Goal: Task Accomplishment & Management: Manage account settings

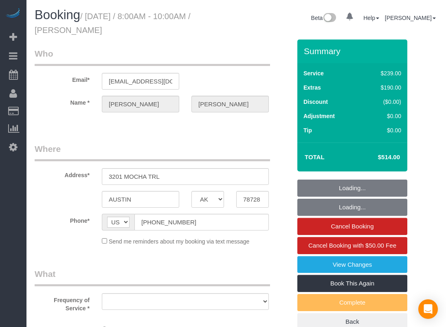
select select "[GEOGRAPHIC_DATA]"
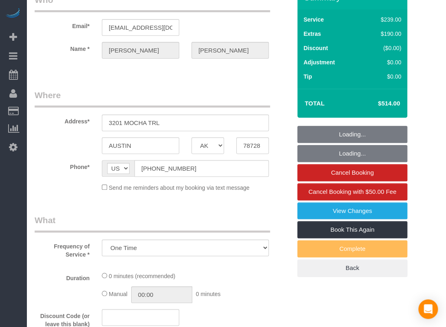
select select "object:801"
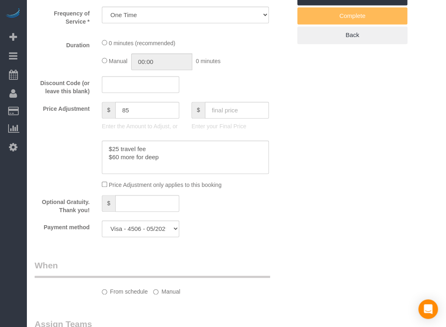
select select "3"
select select "spot1"
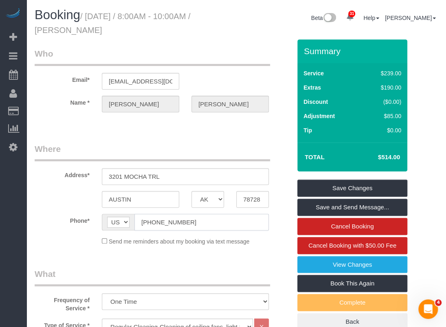
click at [178, 221] on input "[PHONE_NUMBER]" at bounding box center [201, 222] width 134 height 17
click at [178, 220] on input "[PHONE_NUMBER]" at bounding box center [201, 222] width 134 height 17
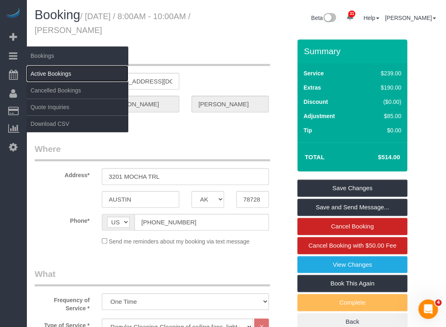
click at [50, 69] on link "Active Bookings" at bounding box center [77, 74] width 102 height 16
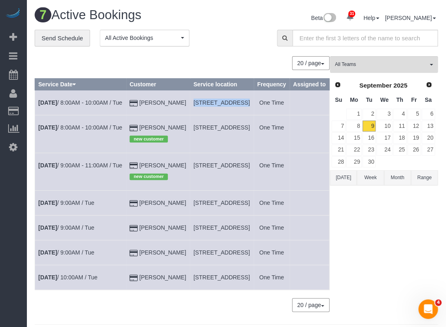
drag, startPoint x: 174, startPoint y: 109, endPoint x: 217, endPoint y: 110, distance: 43.2
click at [217, 110] on tr "[DATE] 8:00AM - 10:00AM / Tue [PERSON_NAME] [STREET_ADDRESS] One Time" at bounding box center [182, 102] width 294 height 25
copy tr "[STREET_ADDRESS]"
click at [391, 266] on div "All Teams Remove Team Filters Test team Prev Next [DATE] Su Mo Tu We Th Fr Sa 1…" at bounding box center [384, 188] width 108 height 264
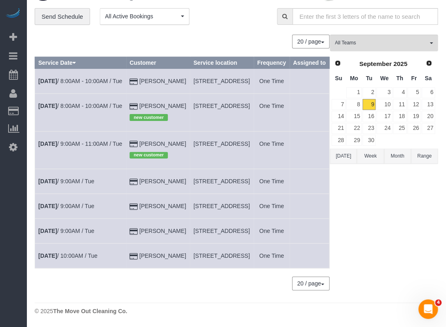
drag, startPoint x: 213, startPoint y: 82, endPoint x: 176, endPoint y: 70, distance: 39.4
click at [190, 70] on td "[STREET_ADDRESS]" at bounding box center [221, 81] width 63 height 25
copy span "[STREET_ADDRESS]"
drag, startPoint x: 169, startPoint y: 242, endPoint x: 123, endPoint y: 245, distance: 46.1
click at [126, 243] on td "[PERSON_NAME]" at bounding box center [158, 231] width 64 height 25
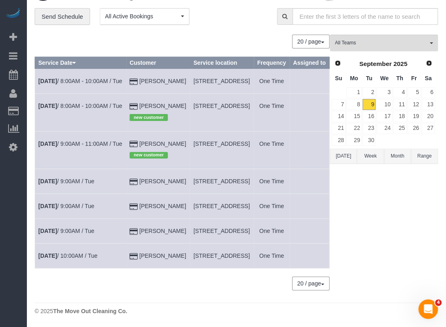
copy link "[PERSON_NAME]"
click at [77, 234] on link "[DATE] 9:00AM / Tue" at bounding box center [66, 231] width 56 height 7
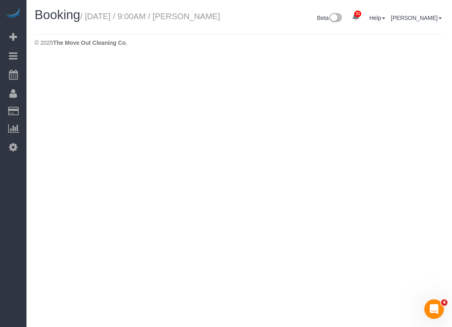
select select "[GEOGRAPHIC_DATA]"
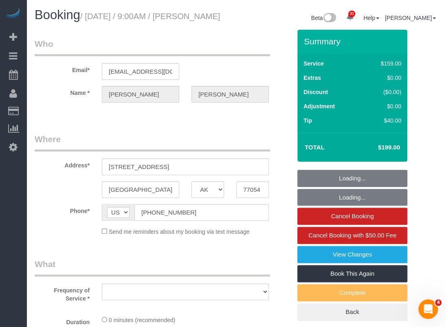
select select "object:1623"
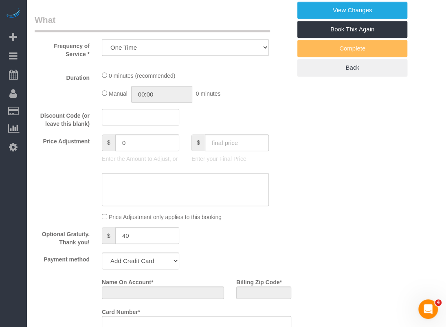
select select "string:fspay-20069d2b-5928-441e-87cf-e15c9749fcab"
select select "3"
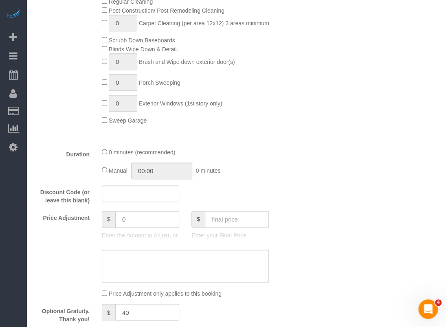
select select "object:1707"
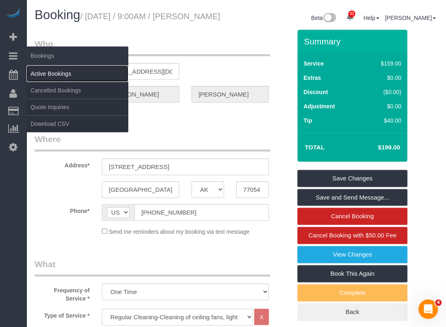
click at [35, 70] on link "Active Bookings" at bounding box center [77, 74] width 102 height 16
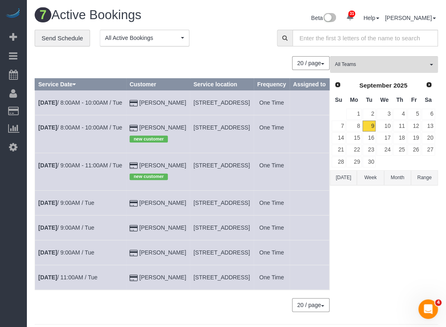
click at [63, 106] on td "[DATE] 8:00AM - 10:00AM / Tue" at bounding box center [80, 102] width 91 height 25
click at [66, 106] on link "[DATE] 8:00AM - 10:00AM / Tue" at bounding box center [80, 102] width 84 height 7
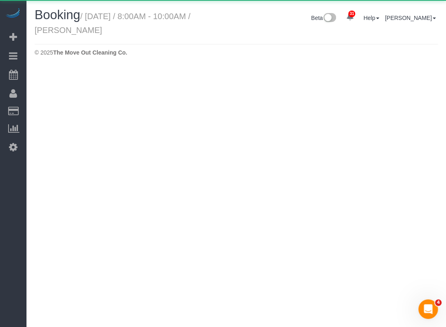
select select "[GEOGRAPHIC_DATA]"
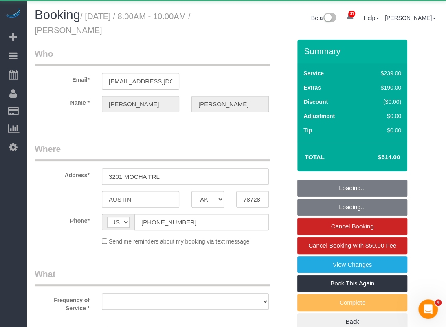
select select "object:2439"
select select "string:fspay-1584b672-7799-4da0-ab4b-99fc13385431"
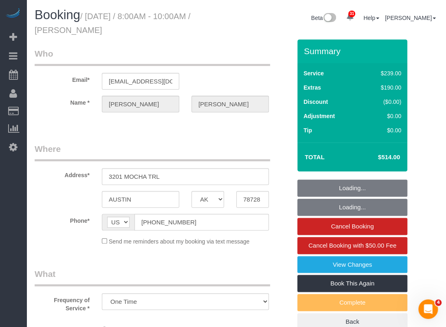
select select "object:2517"
select select "spot43"
select select "3"
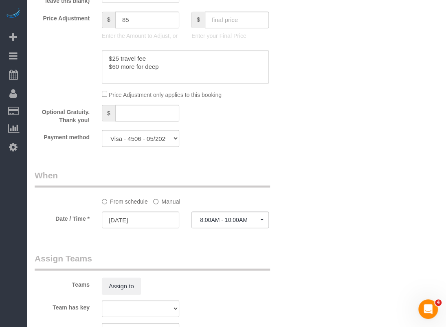
scroll to position [651, 0]
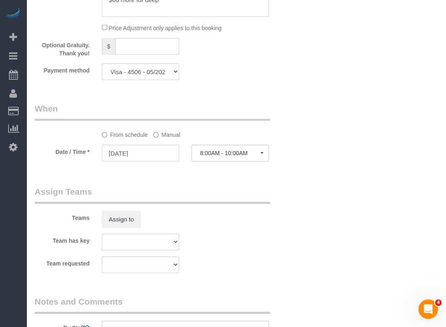
click at [157, 154] on input "[DATE]" at bounding box center [140, 152] width 77 height 17
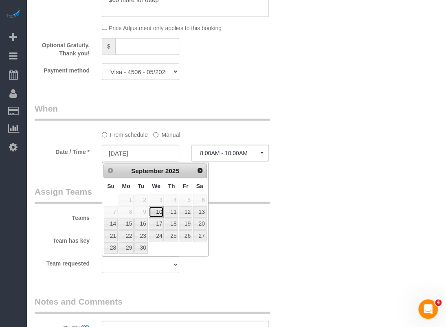
click at [160, 210] on link "10" at bounding box center [156, 211] width 15 height 11
type input "[DATE]"
select select "spot44"
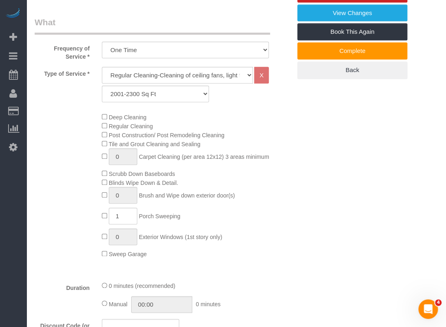
scroll to position [122, 0]
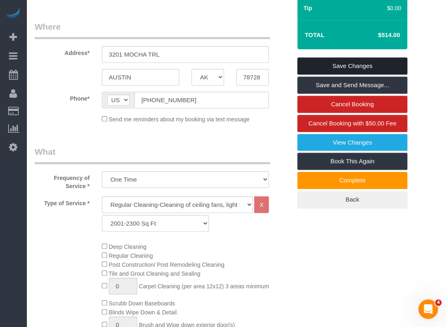
click at [364, 61] on link "Save Changes" at bounding box center [352, 65] width 110 height 17
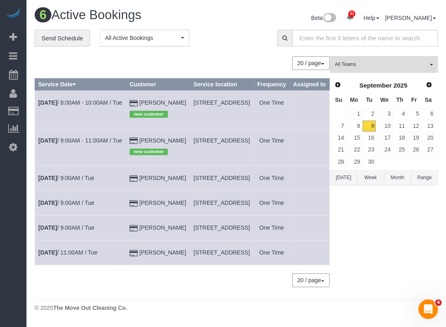
drag, startPoint x: 179, startPoint y: 253, endPoint x: 193, endPoint y: 260, distance: 15.5
click at [193, 231] on span "[STREET_ADDRESS]" at bounding box center [221, 227] width 56 height 7
copy span "[STREET_ADDRESS],"
click at [85, 231] on link "[DATE] 9:00AM / Tue" at bounding box center [66, 227] width 56 height 7
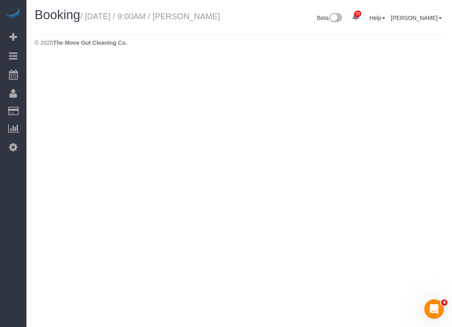
select select "[GEOGRAPHIC_DATA]"
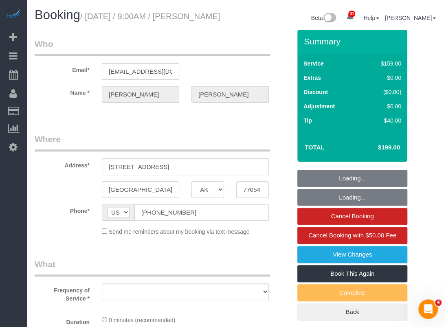
select select "object:2990"
select select "string:fspay-20069d2b-5928-441e-87cf-e15c9749fcab"
select select "object:2991"
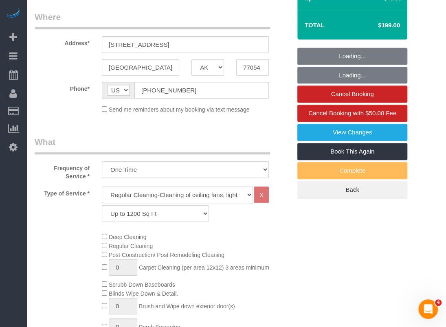
click at [160, 203] on select "Regular Cleaning-Cleaning of ceiling fans, light fixtures, windowsills, dust ba…" at bounding box center [177, 194] width 151 height 17
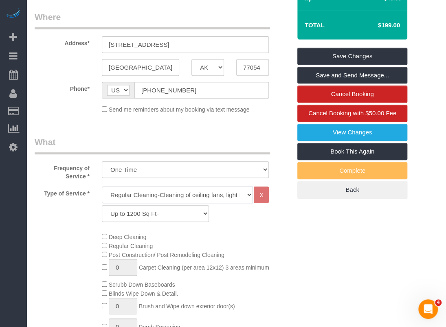
select select "4"
click at [102, 196] on select "Regular Cleaning-Cleaning of ceiling fans, light fixtures, windowsills, dust ba…" at bounding box center [177, 194] width 151 height 17
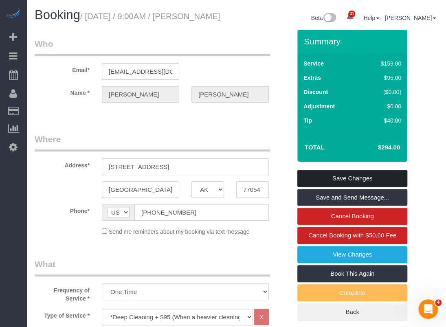
click at [369, 187] on link "Save Changes" at bounding box center [352, 178] width 110 height 17
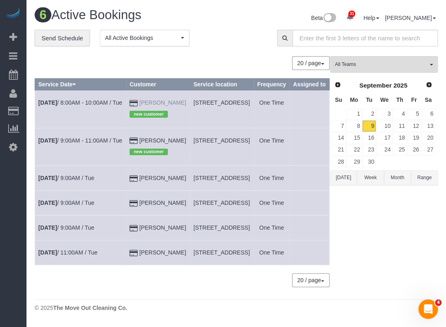
drag, startPoint x: 172, startPoint y: 110, endPoint x: 141, endPoint y: 107, distance: 31.1
click at [141, 107] on td "[PERSON_NAME] new customer" at bounding box center [158, 108] width 64 height 37
copy link "[PERSON_NAME]"
click at [76, 106] on link "[DATE] 8:00AM - 10:00AM / Tue" at bounding box center [80, 102] width 84 height 7
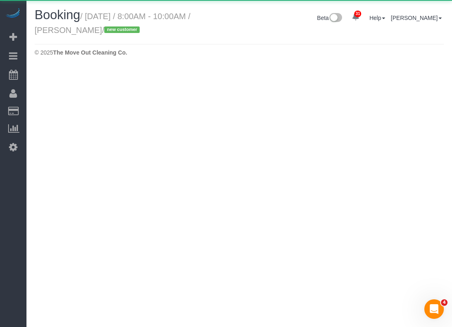
click at [70, 109] on body "31 Beta Your Notifications You have 0 alerts × You have 1 to charge for [DATE] …" at bounding box center [226, 163] width 452 height 327
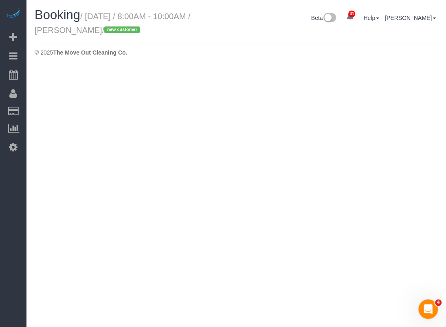
select select "[GEOGRAPHIC_DATA]"
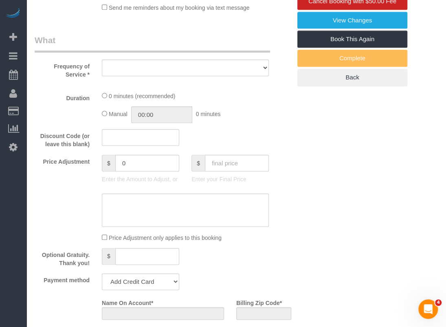
select select "object:3547"
select select "string:fspay-7a45f5d6-9c5c-4617-89f6-d62141613180"
select select "spot85"
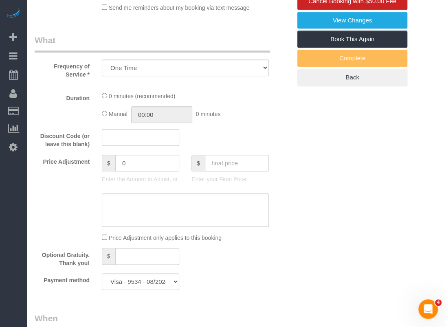
select select "3"
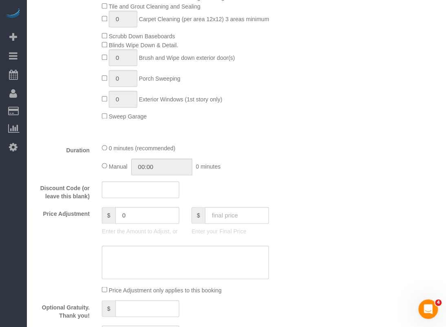
select select "object:3620"
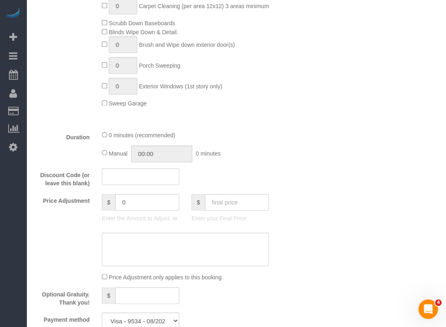
scroll to position [326, 0]
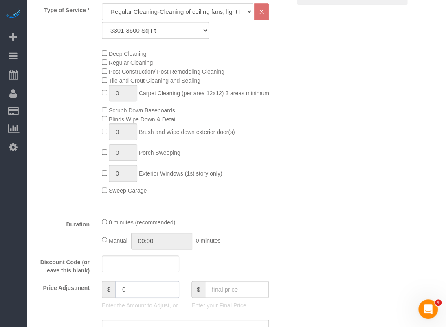
drag, startPoint x: 147, startPoint y: 282, endPoint x: 98, endPoint y: 291, distance: 50.1
click at [98, 291] on div "$ 0 Enter the Amount to Adjust, or" at bounding box center [141, 297] width 90 height 33
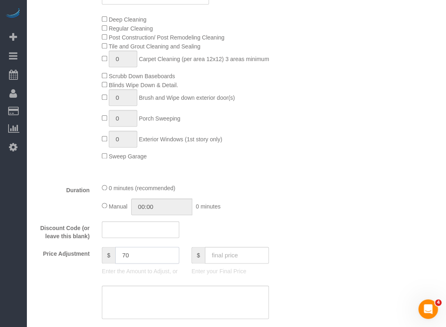
scroll to position [407, 0]
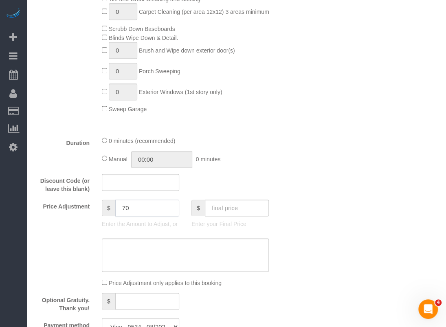
type input "70"
click at [163, 261] on textarea at bounding box center [185, 254] width 167 height 33
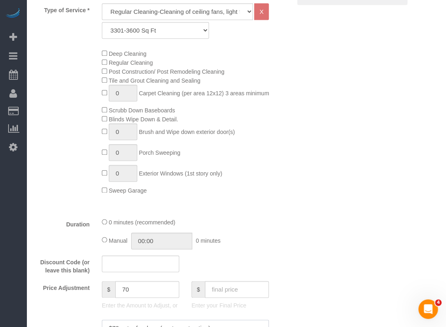
type textarea "$70 extra for deep (post construction)"
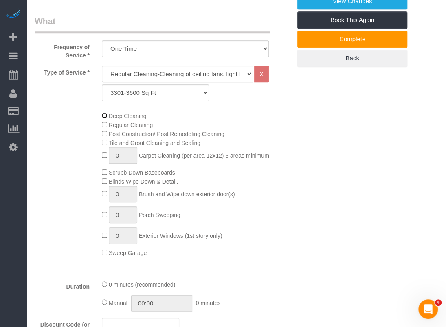
scroll to position [203, 0]
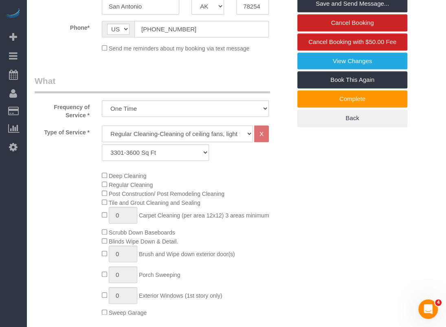
click at [204, 134] on select "Regular Cleaning-Cleaning of ceiling fans, light fixtures, windowsills, dust ba…" at bounding box center [177, 133] width 151 height 17
select select "4"
click at [102, 125] on select "Regular Cleaning-Cleaning of ceiling fans, light fixtures, windowsills, dust ba…" at bounding box center [177, 133] width 151 height 17
click at [265, 222] on div "Deep Cleaning Regular Cleaning Post Construction/ Post Remodeling Cleaning Tile…" at bounding box center [196, 244] width 201 height 146
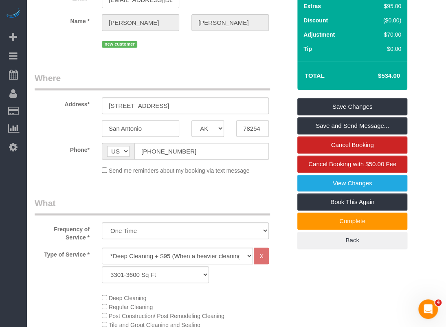
scroll to position [0, 0]
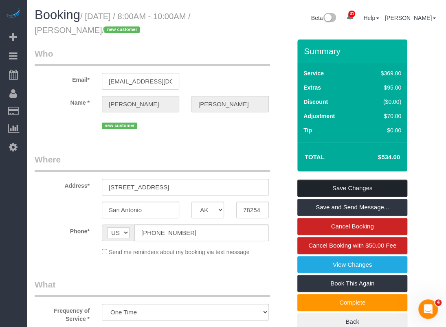
click at [328, 190] on link "Save Changes" at bounding box center [352, 187] width 110 height 17
